Goal: Task Accomplishment & Management: Use online tool/utility

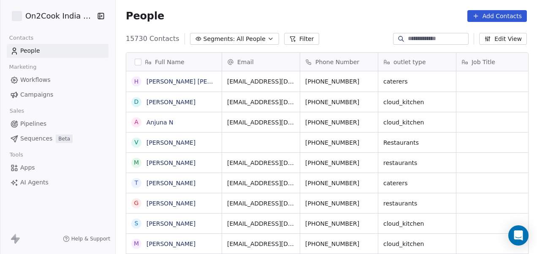
scroll to position [217, 416]
click at [296, 39] on button "Filter" at bounding box center [301, 39] width 35 height 12
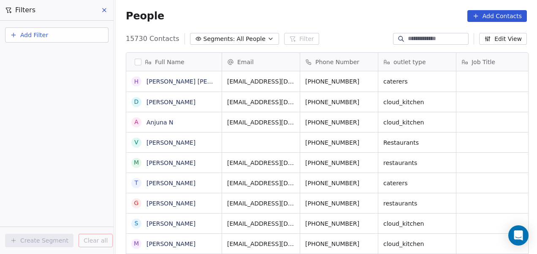
click at [79, 38] on button "Add Filter" at bounding box center [56, 34] width 103 height 15
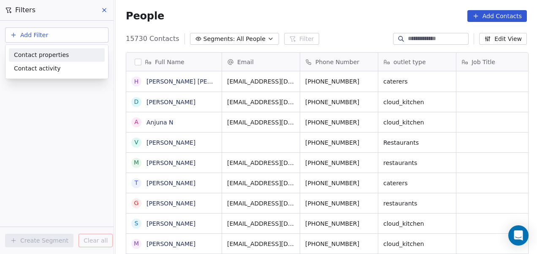
click at [66, 54] on div "Contact properties" at bounding box center [57, 55] width 86 height 9
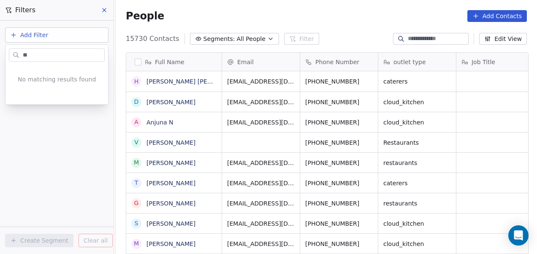
type input "*"
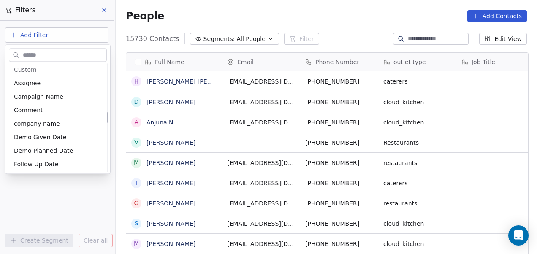
scroll to position [478, 0]
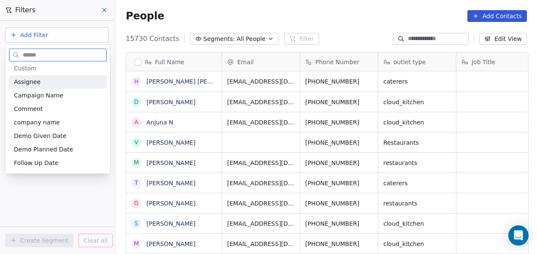
click at [41, 80] on div "Assignee" at bounding box center [58, 82] width 88 height 8
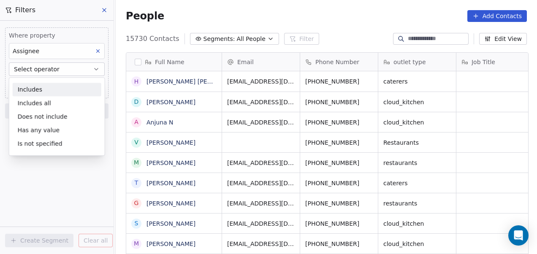
click at [41, 91] on div "Includes" at bounding box center [57, 90] width 89 height 14
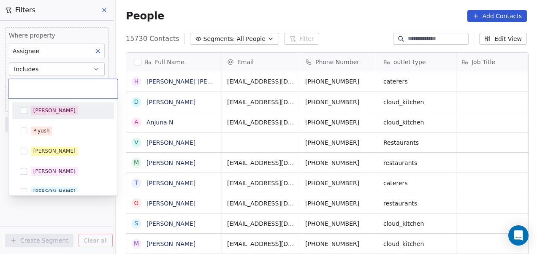
click at [44, 84] on body "On2Cook India Pvt. Ltd. Contacts People Marketing Workflows Campaigns Sales Pip…" at bounding box center [268, 127] width 537 height 254
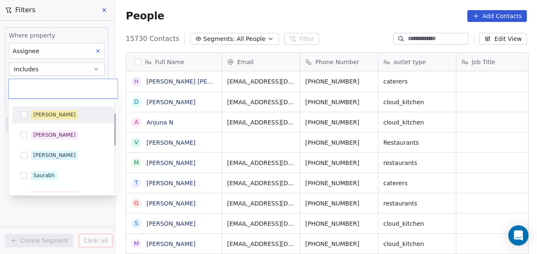
scroll to position [37, 0]
click at [45, 155] on div "[PERSON_NAME]" at bounding box center [54, 155] width 42 height 8
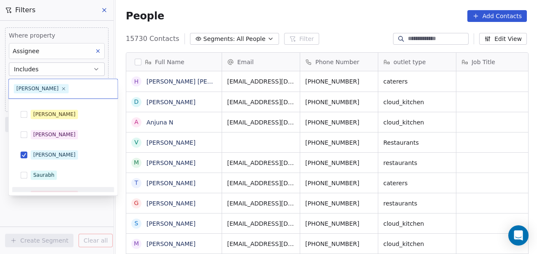
click at [41, 189] on div "[PERSON_NAME]" at bounding box center [63, 196] width 95 height 14
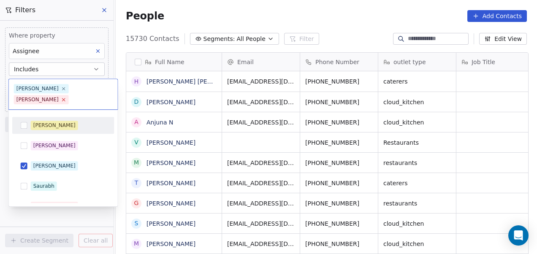
click at [63, 97] on icon at bounding box center [63, 99] width 5 height 5
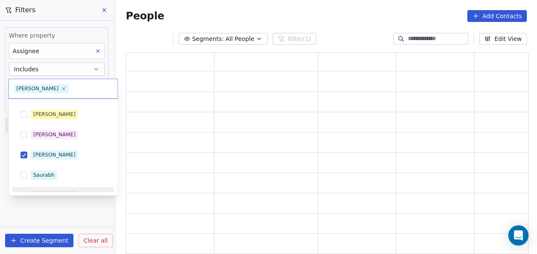
click at [46, 212] on html "On2Cook India Pvt. Ltd. Contacts People Marketing Workflows Campaigns Sales Pip…" at bounding box center [268, 127] width 537 height 254
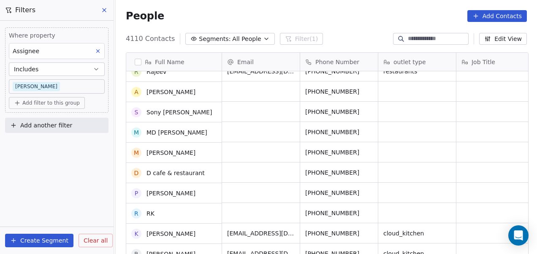
scroll to position [0, 0]
